Goal: Find specific page/section: Find specific page/section

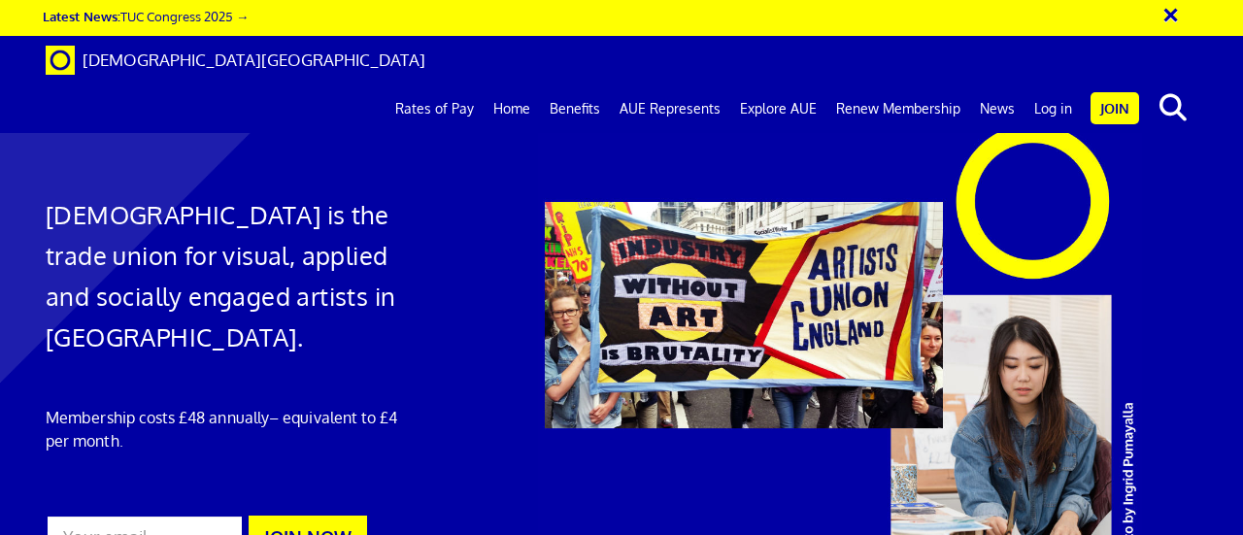
scroll to position [0, 4]
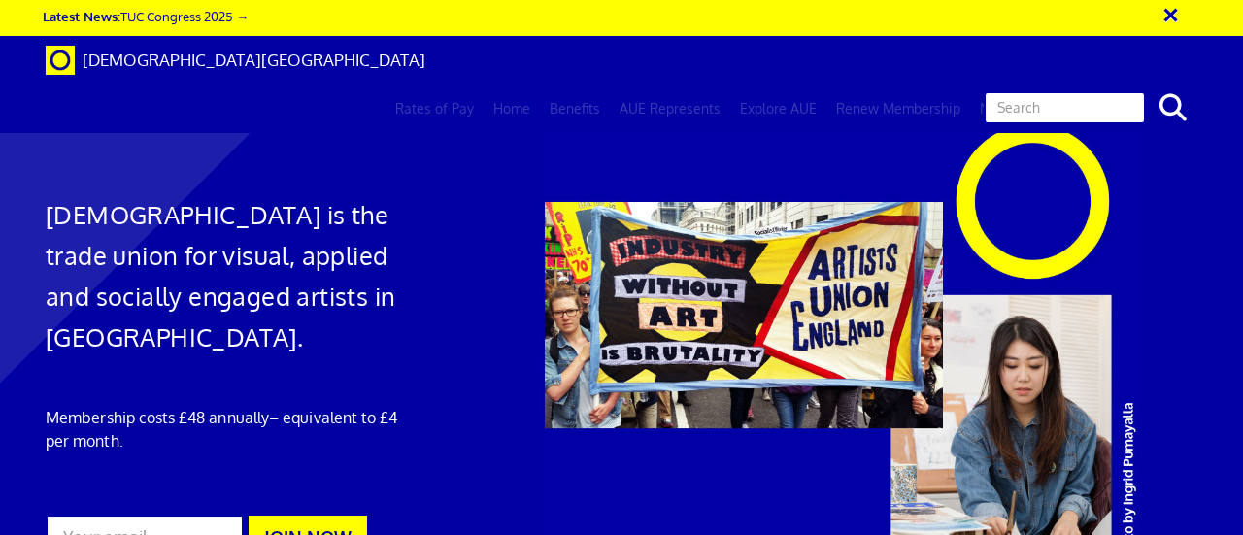
click at [1098, 91] on input "text" at bounding box center [1065, 107] width 162 height 33
type input "oppo"
click at [1097, 91] on input "oppo" at bounding box center [1065, 107] width 162 height 33
click at [1107, 91] on input "oppo" at bounding box center [1065, 107] width 162 height 33
click at [1146, 91] on input "oppo" at bounding box center [1065, 107] width 162 height 33
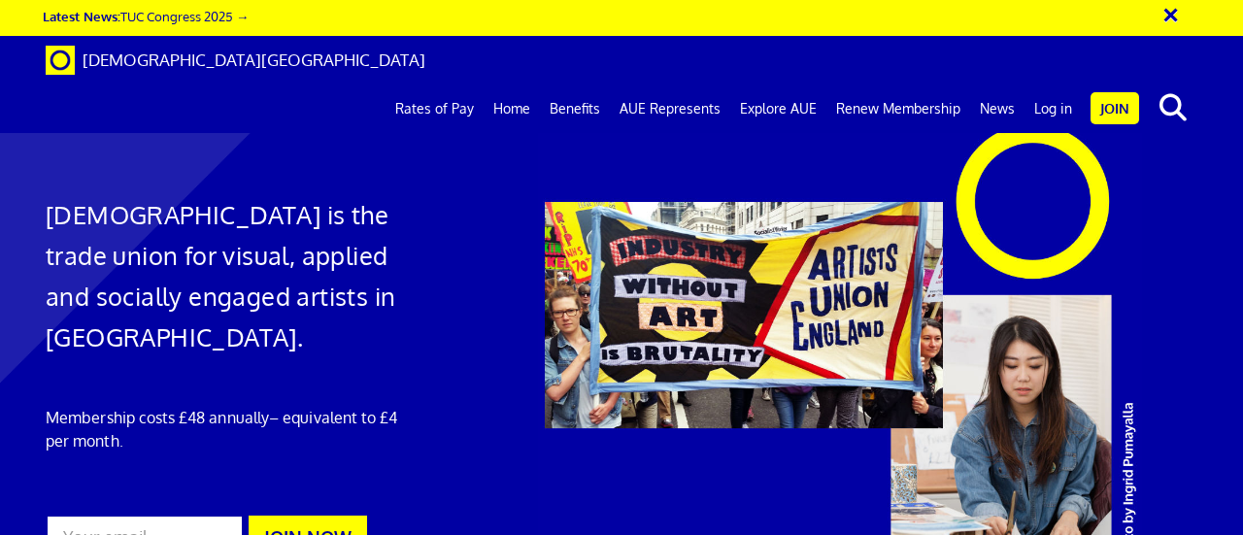
click at [1131, 114] on div at bounding box center [621, 364] width 1243 height 690
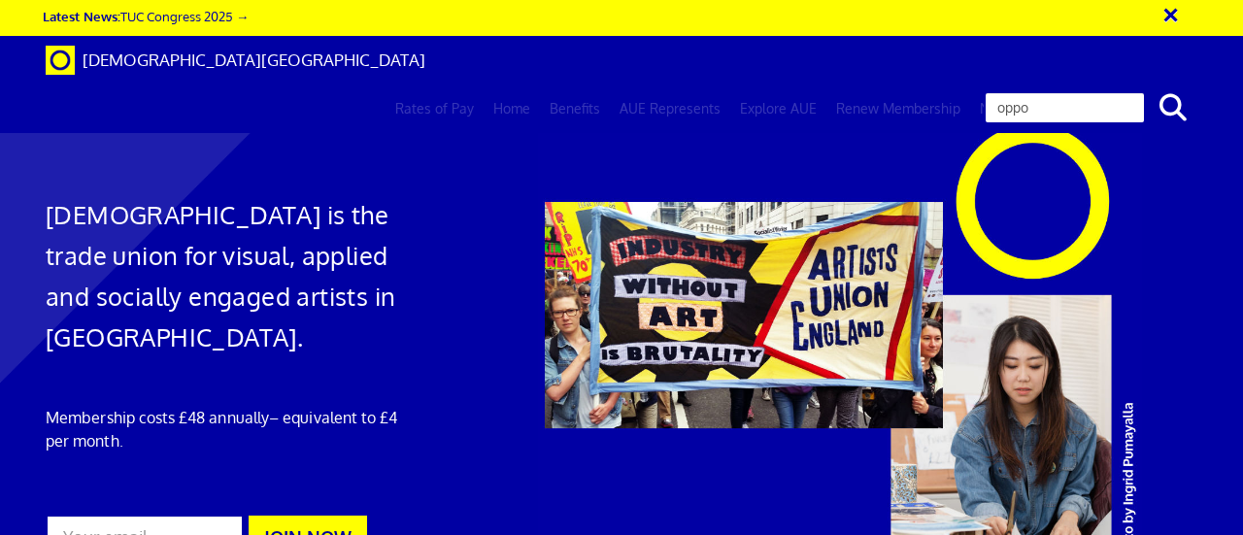
click at [1177, 94] on icon "search" at bounding box center [1173, 107] width 34 height 27
click at [1047, 91] on input "oppo" at bounding box center [1065, 107] width 162 height 33
